Goal: Navigation & Orientation: Understand site structure

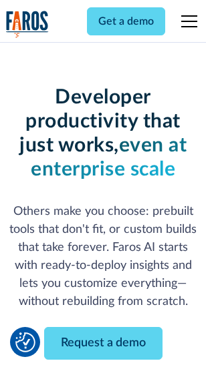
scroll to position [160, 0]
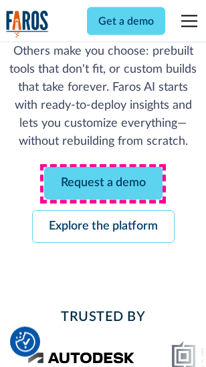
click at [103, 184] on link "Request a demo" at bounding box center [103, 184] width 118 height 33
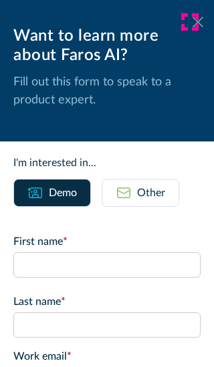
click at [192, 22] on icon at bounding box center [197, 22] width 11 height 10
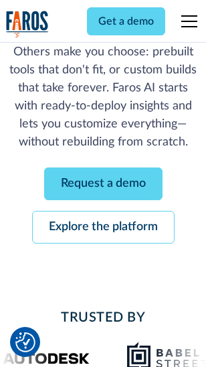
scroll to position [203, 0]
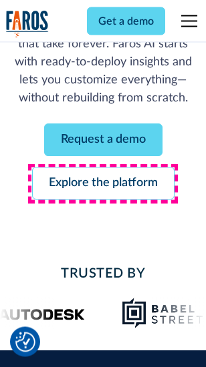
click at [103, 184] on link "Explore the platform" at bounding box center [103, 184] width 142 height 33
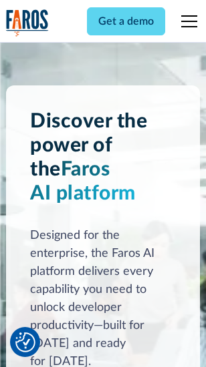
scroll to position [10170, 0]
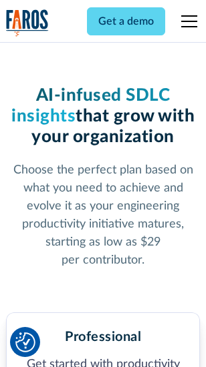
scroll to position [2116, 0]
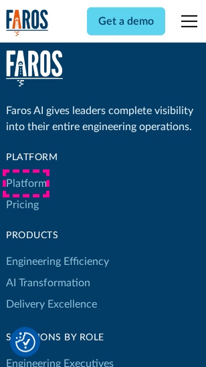
click at [26, 184] on link "Platform" at bounding box center [26, 183] width 41 height 21
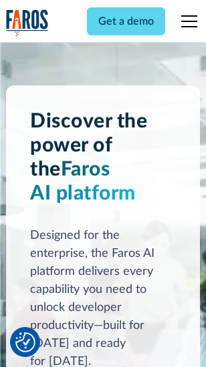
scroll to position [10599, 0]
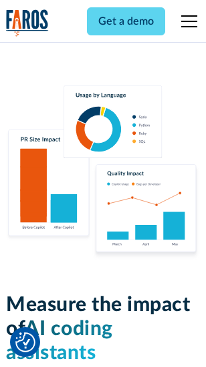
scroll to position [8335, 0]
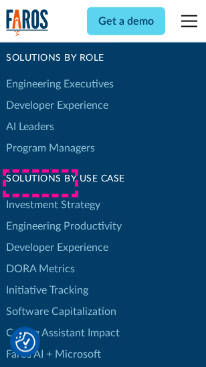
click at [40, 258] on link "DORA Metrics" at bounding box center [40, 268] width 69 height 21
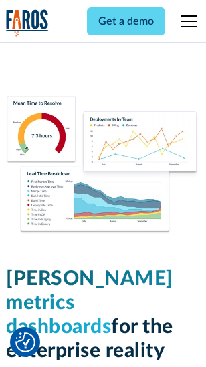
scroll to position [5911, 0]
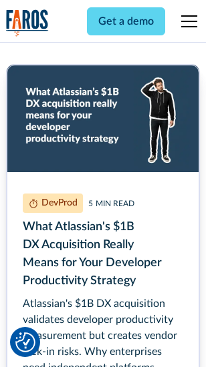
scroll to position [6054, 0]
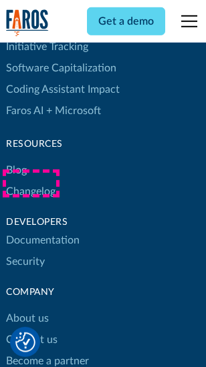
click at [31, 184] on link "Changelog" at bounding box center [30, 191] width 49 height 21
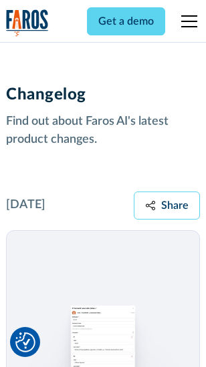
scroll to position [16371, 0]
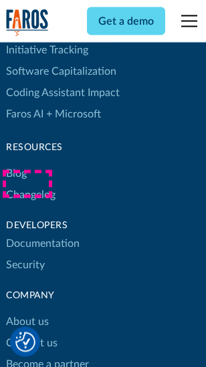
click at [27, 312] on link "About us" at bounding box center [27, 322] width 43 height 21
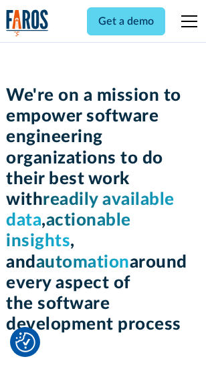
scroll to position [4617, 0]
